Goal: Navigation & Orientation: Find specific page/section

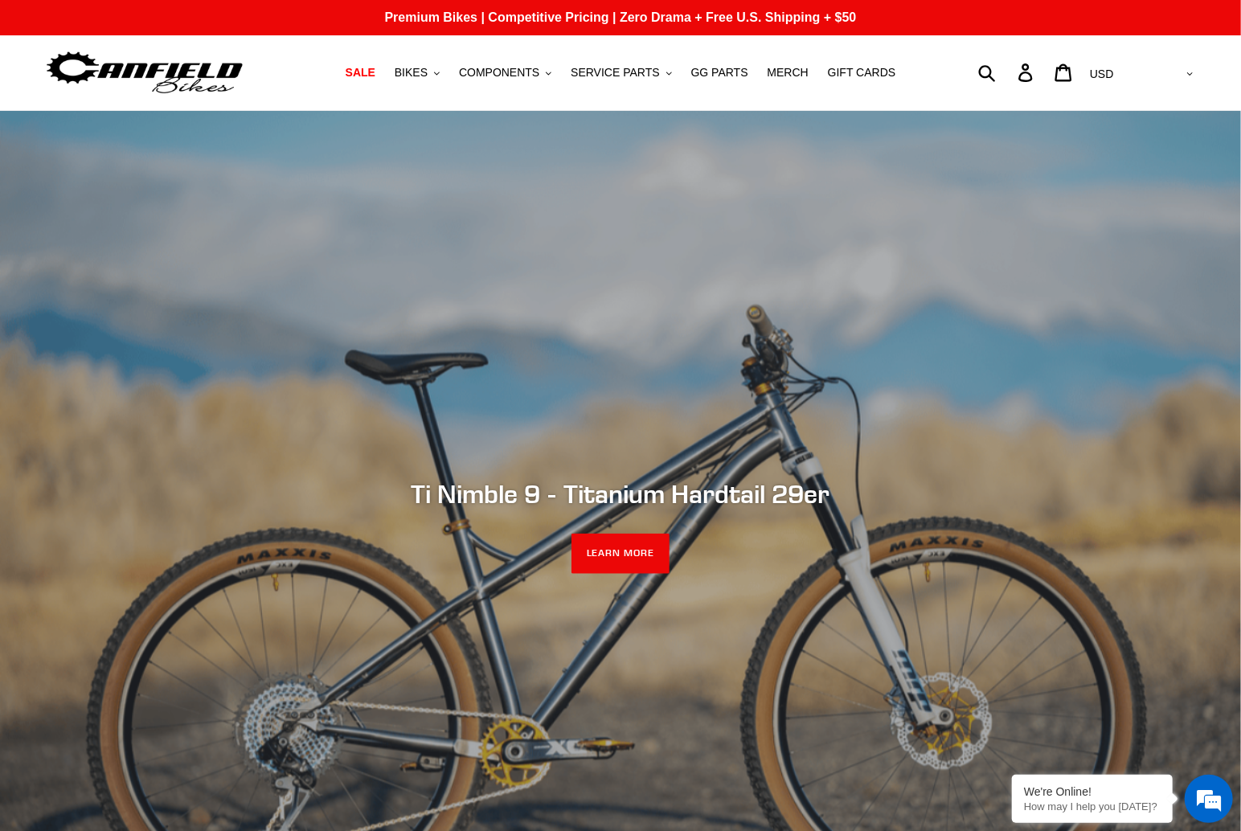
scroll to position [172, 0]
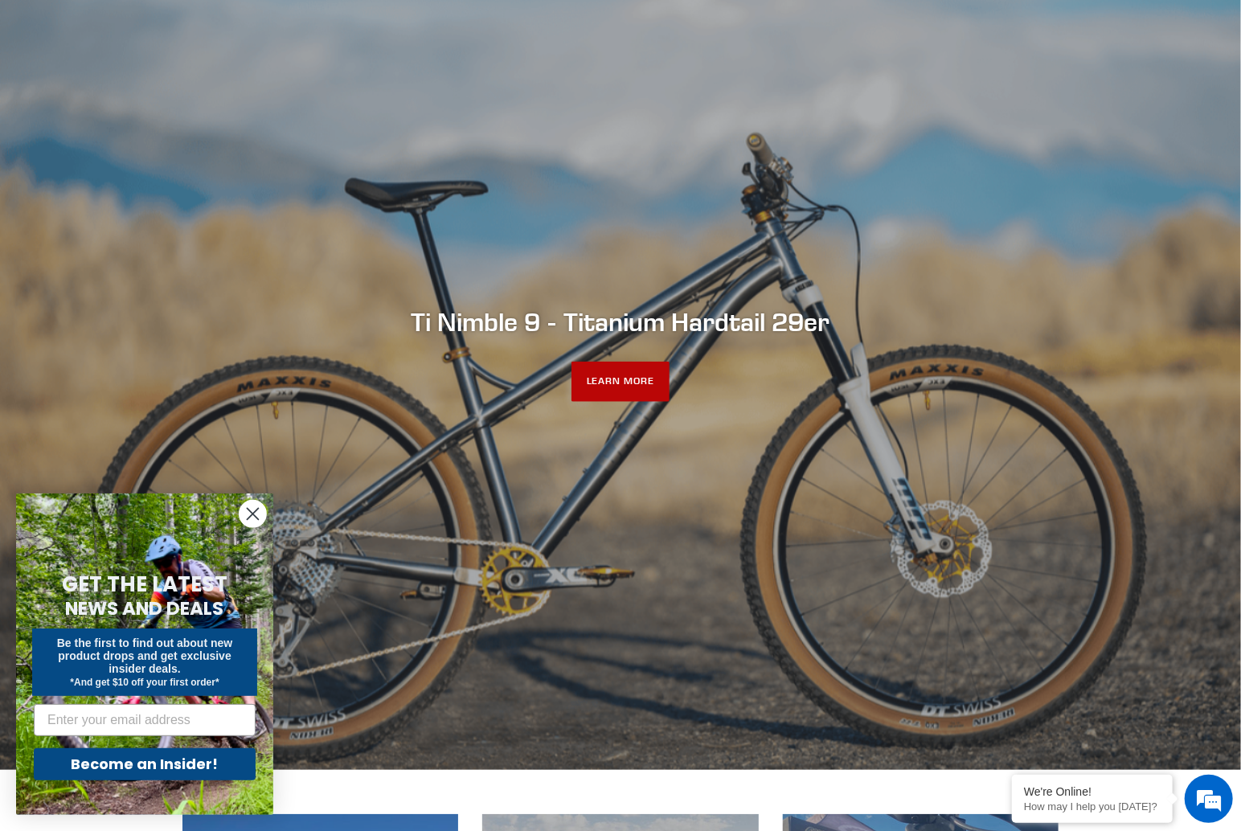
click at [594, 390] on link "LEARN MORE" at bounding box center [620, 382] width 99 height 40
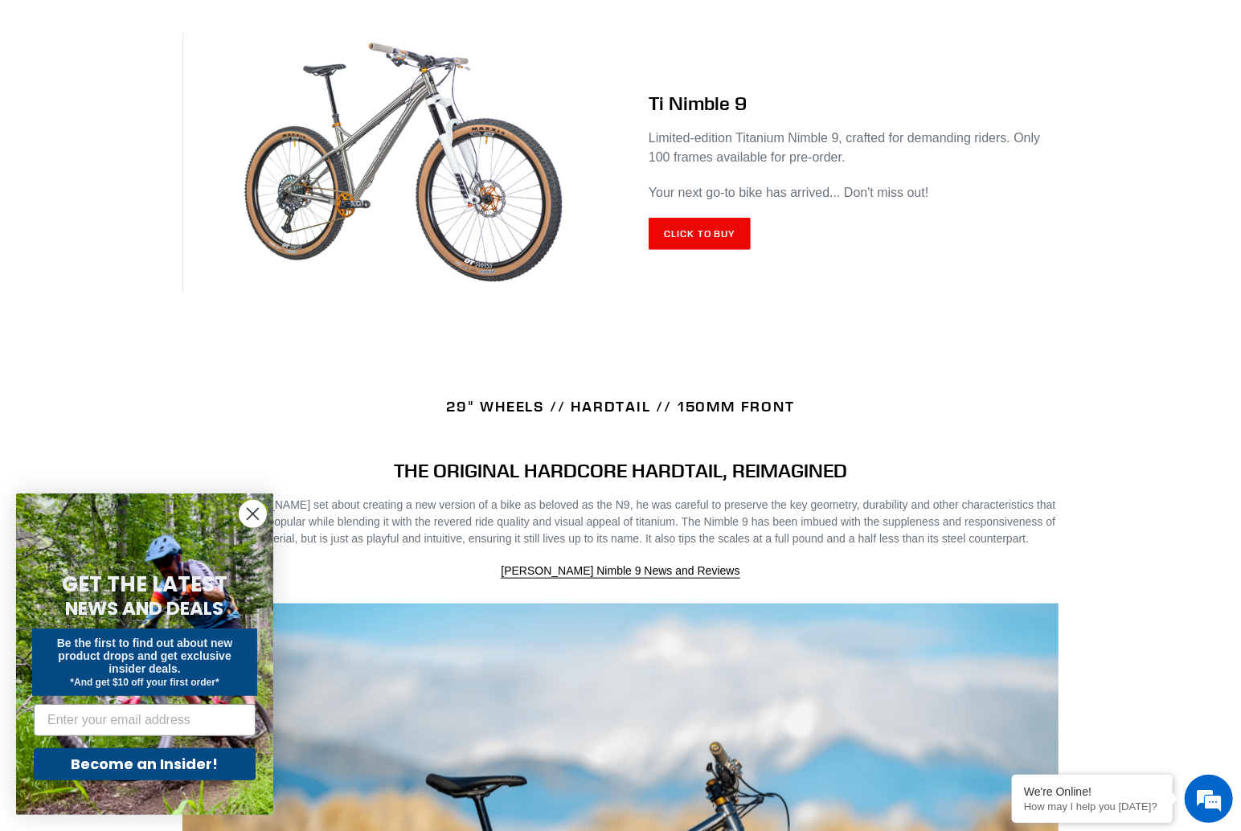
scroll to position [947, 0]
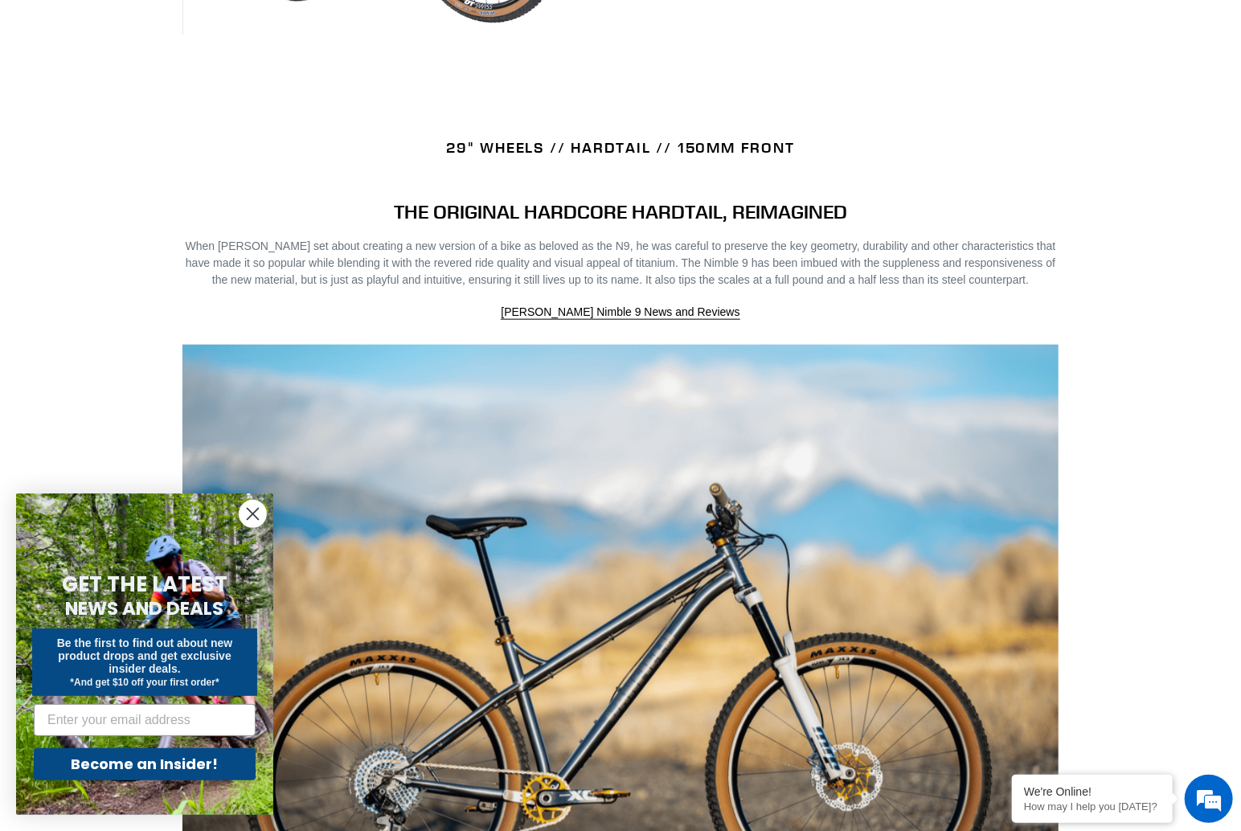
click at [256, 514] on circle "Close dialog" at bounding box center [252, 514] width 27 height 27
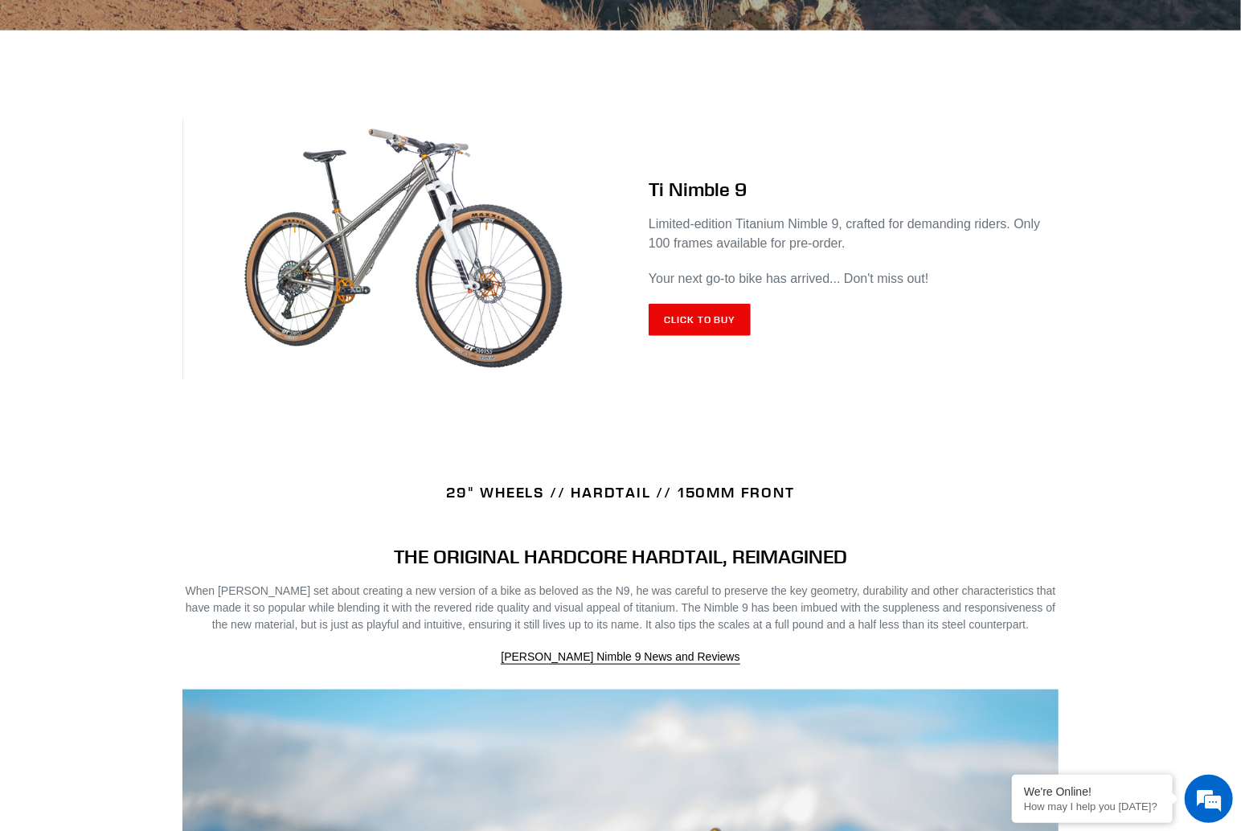
scroll to position [0, 0]
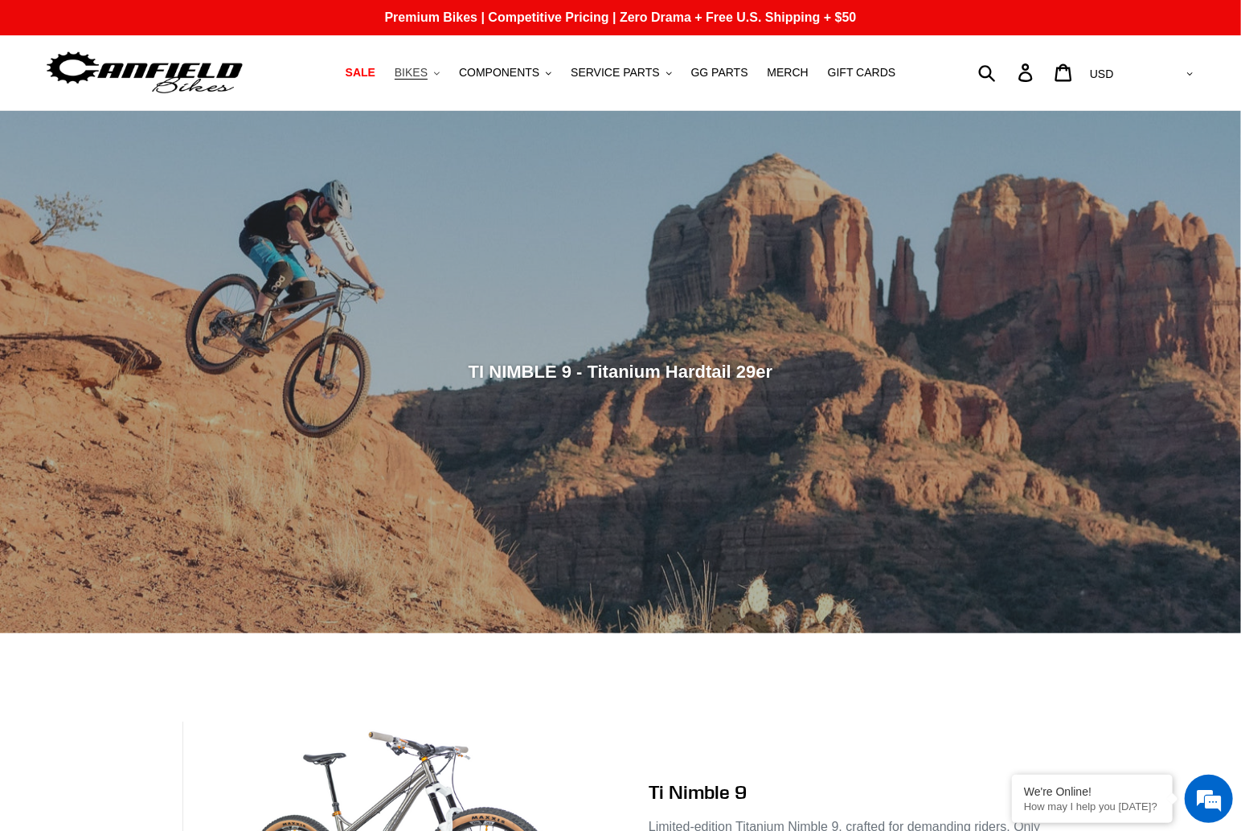
click at [428, 71] on span "BIKES" at bounding box center [411, 73] width 33 height 14
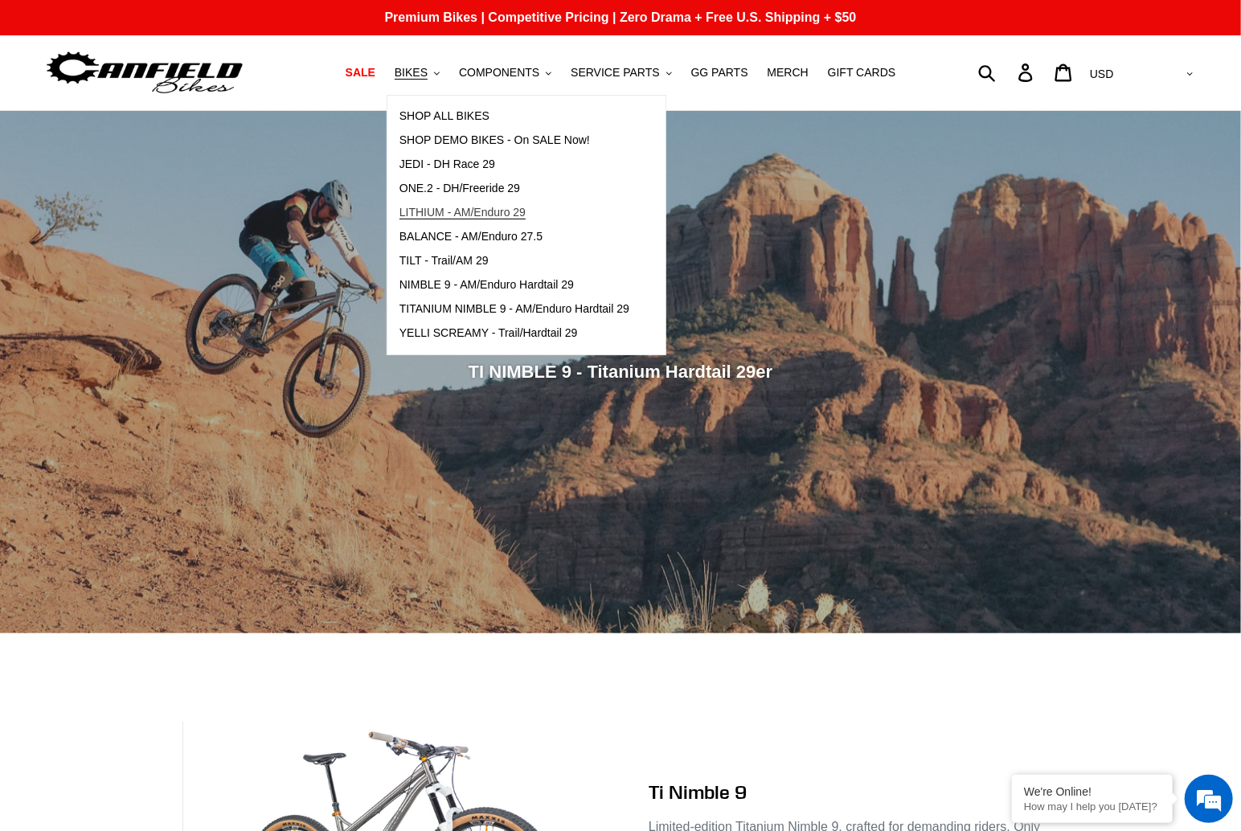
click at [479, 215] on span "LITHIUM - AM/Enduro 29" at bounding box center [462, 213] width 126 height 14
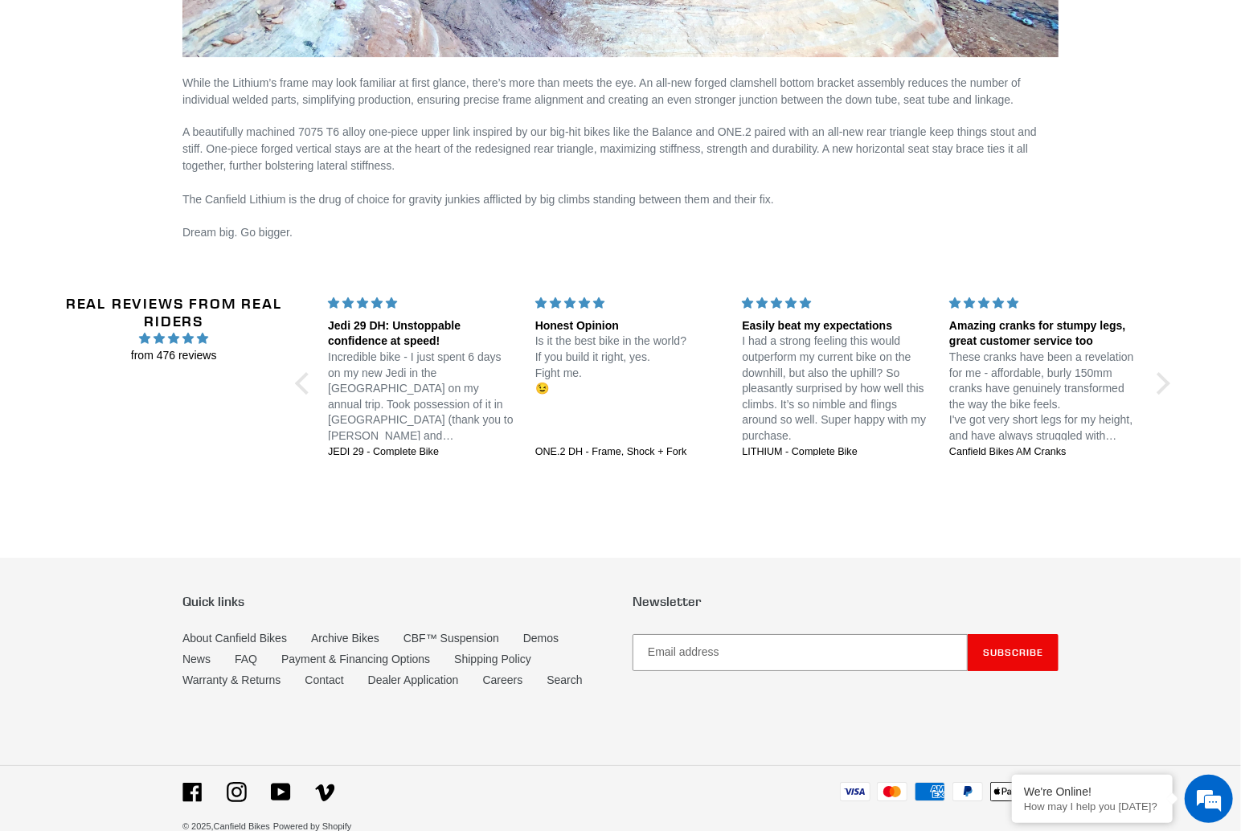
scroll to position [2326, 0]
